Goal: Navigation & Orientation: Find specific page/section

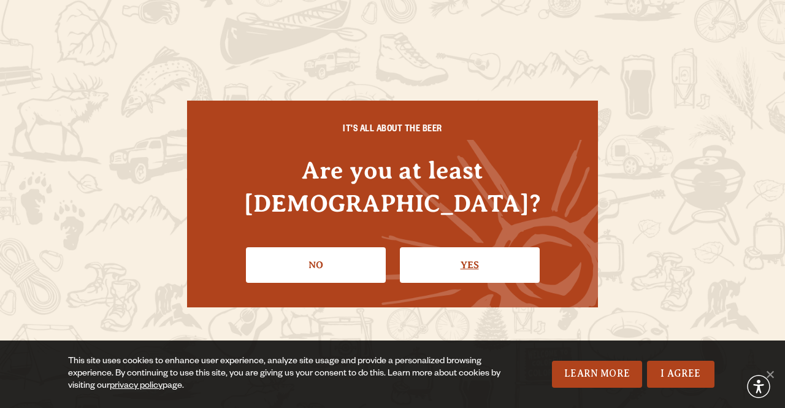
click at [463, 247] on link "Yes" at bounding box center [470, 265] width 140 height 36
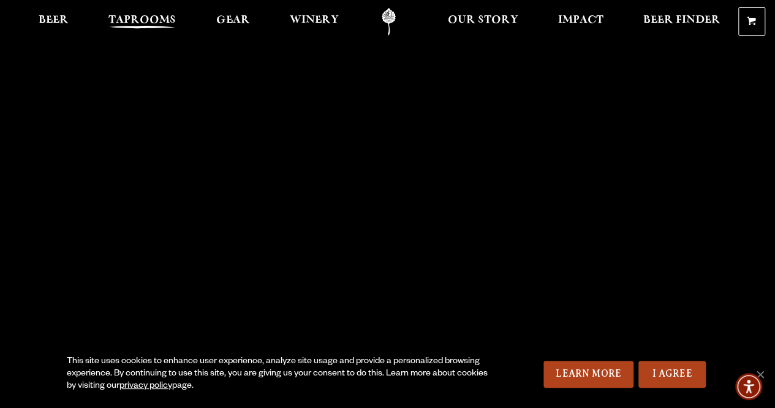
click at [135, 15] on span "Taprooms" at bounding box center [142, 20] width 67 height 10
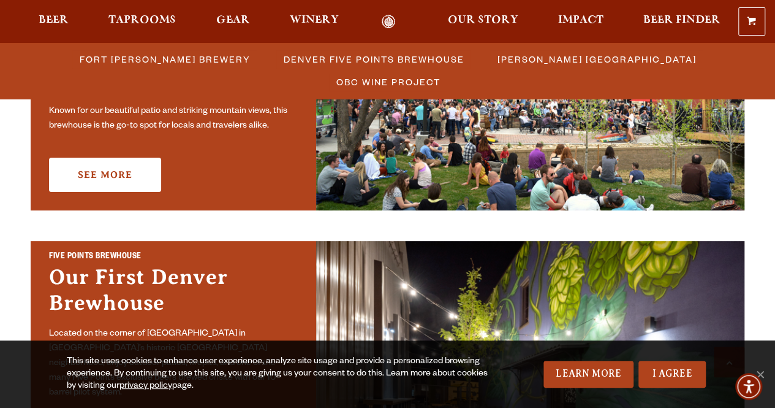
scroll to position [374, 0]
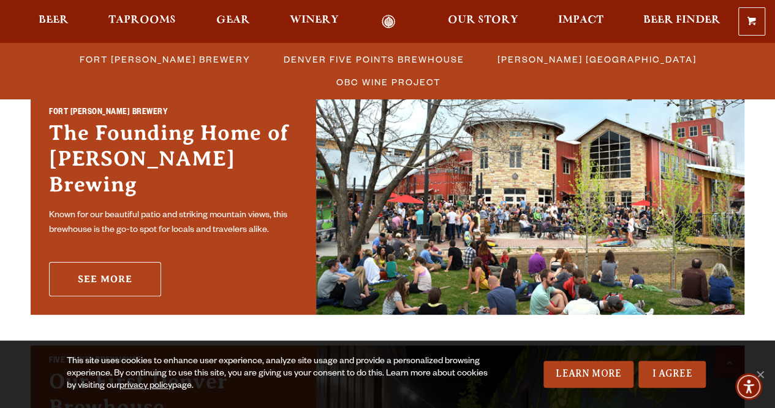
click at [112, 270] on link "See More" at bounding box center [105, 279] width 112 height 34
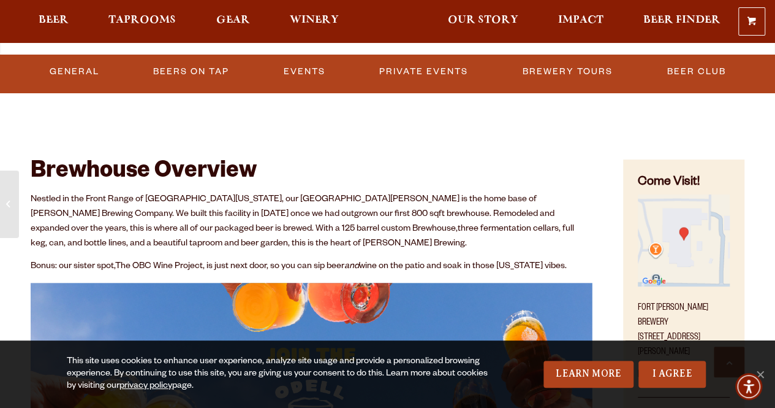
scroll to position [327, 0]
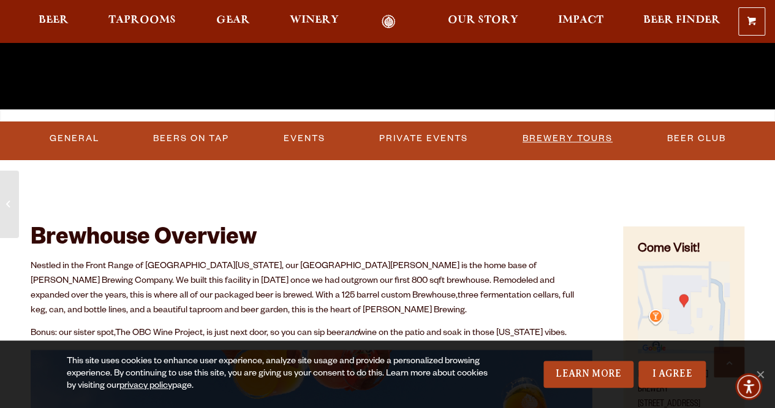
click at [567, 135] on link "Brewery Tours" at bounding box center [568, 138] width 100 height 28
